Goal: Task Accomplishment & Management: Manage account settings

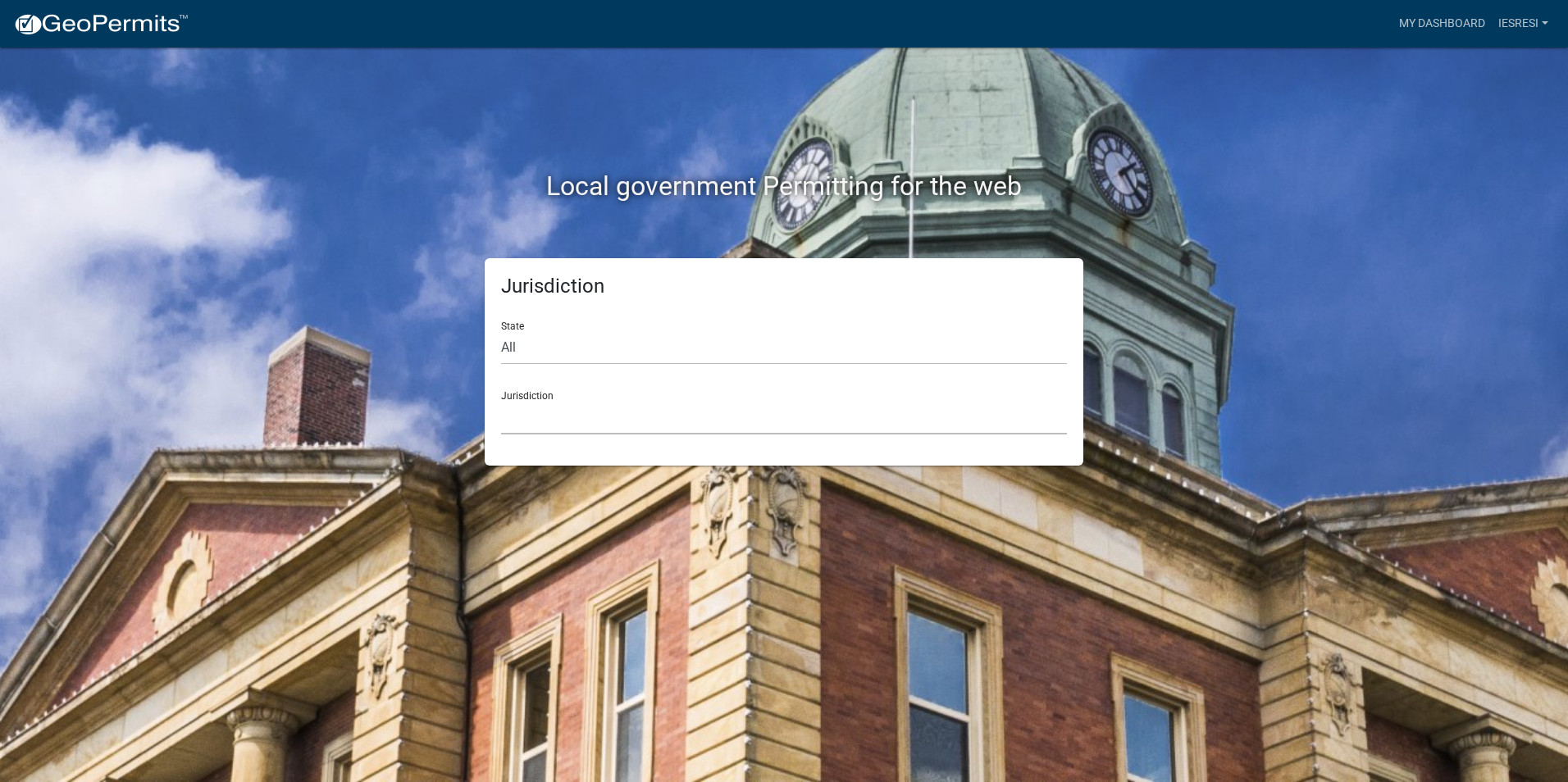
click at [602, 416] on select "[GEOGRAPHIC_DATA], [US_STATE] [GEOGRAPHIC_DATA], [US_STATE][PERSON_NAME][GEOGRA…" at bounding box center [784, 417] width 565 height 34
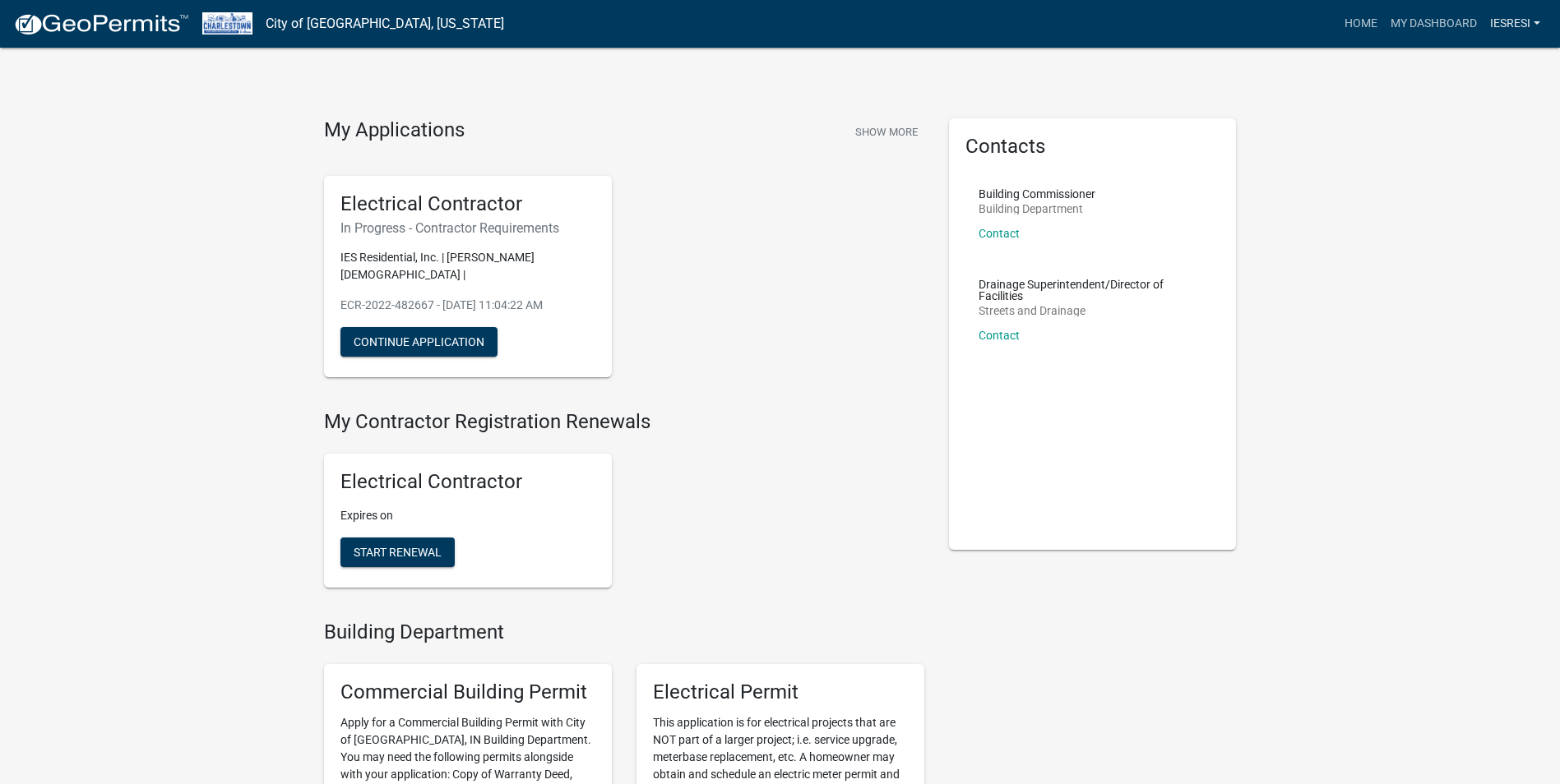
click at [1533, 18] on link "IESResi" at bounding box center [1514, 24] width 63 height 31
click at [1452, 157] on link "Logout" at bounding box center [1476, 161] width 141 height 40
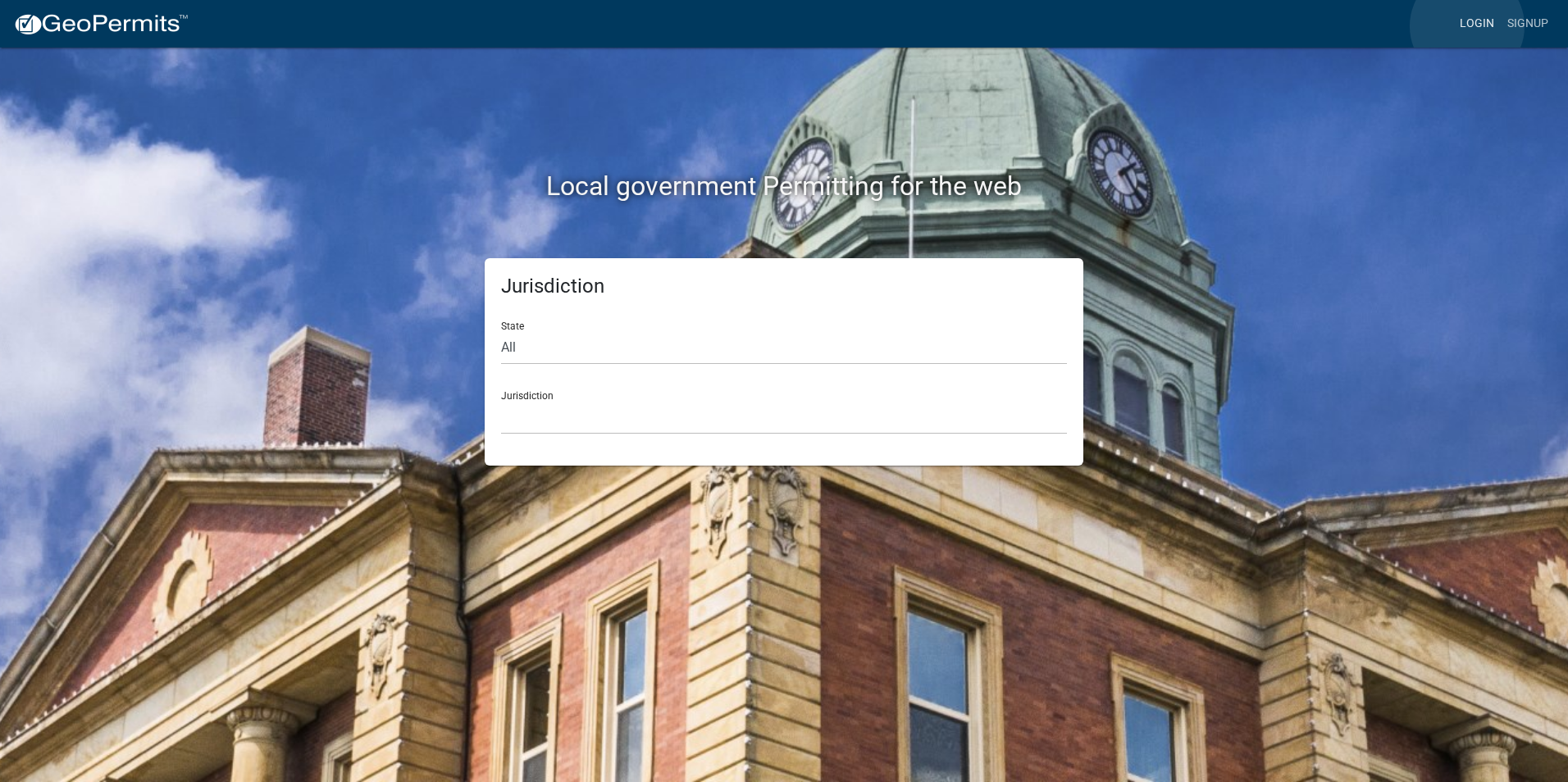
click at [1467, 26] on link "Login" at bounding box center [1477, 24] width 48 height 31
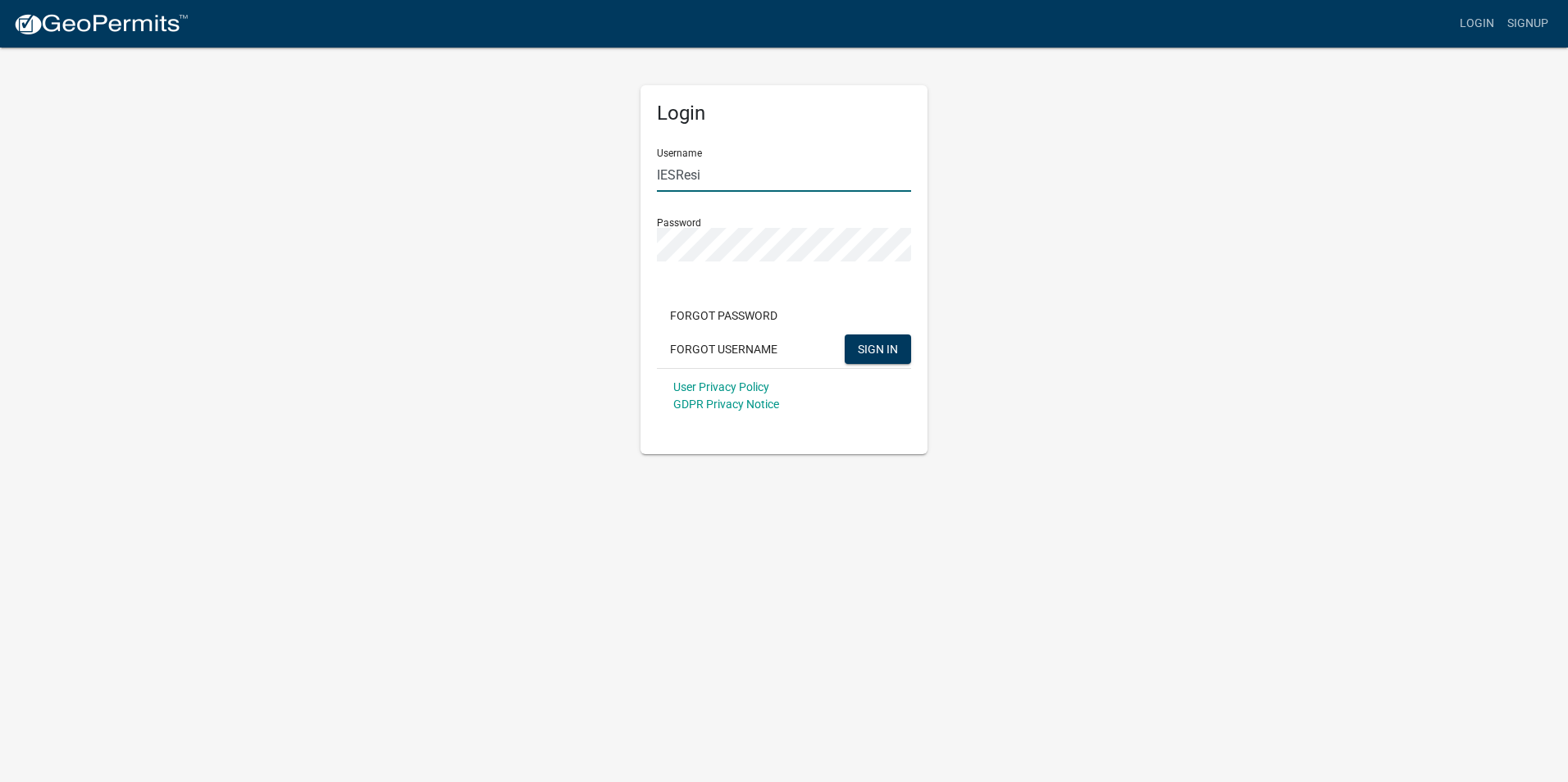
click at [742, 182] on input "IESResi" at bounding box center [784, 174] width 254 height 34
type input "BabakNoory"
click at [875, 364] on div "Forgot Password Forgot Username SIGN IN" at bounding box center [784, 334] width 254 height 67
click at [884, 331] on div "Forgot Password Forgot Username SIGN IN" at bounding box center [784, 334] width 254 height 67
click at [882, 345] on span "SIGN IN" at bounding box center [878, 349] width 41 height 13
